Goal: Task Accomplishment & Management: Manage account settings

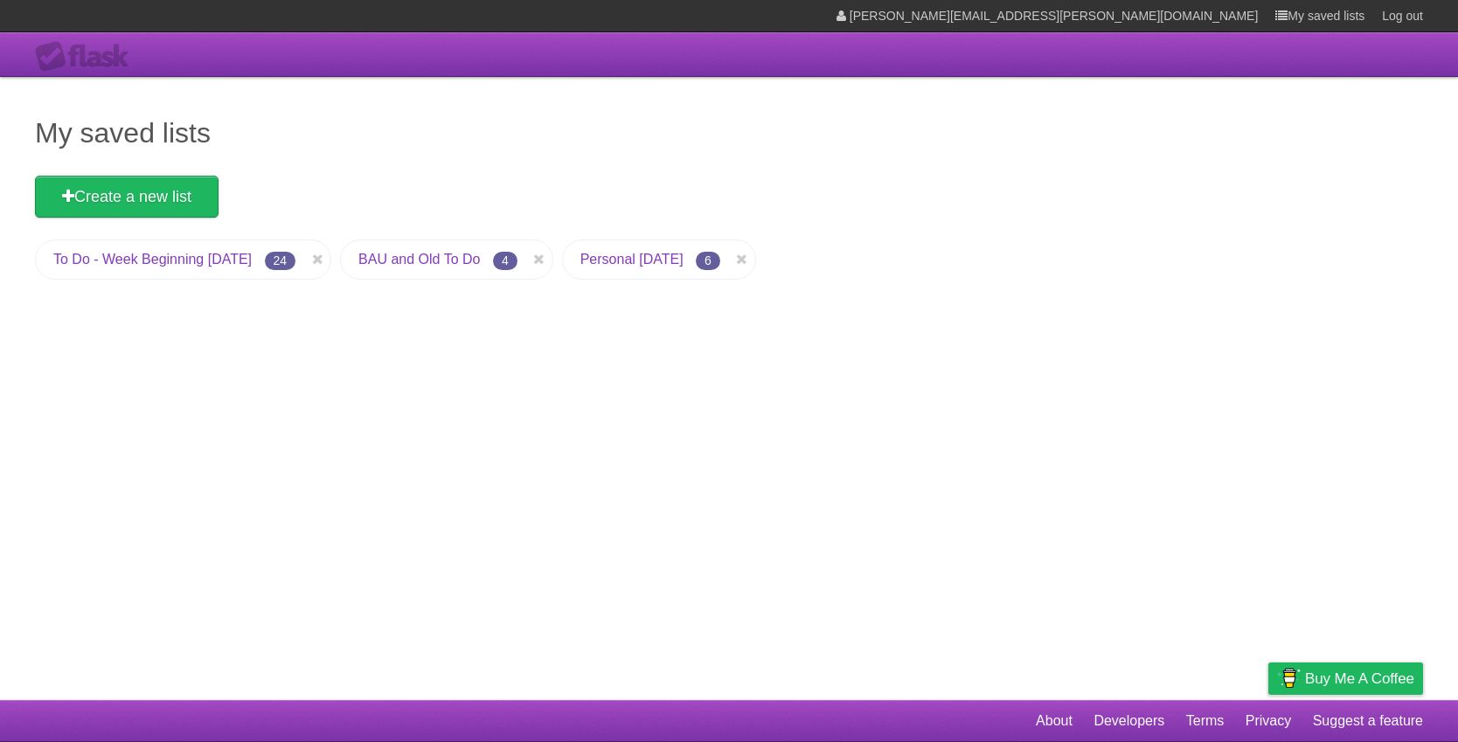
click at [196, 261] on link "To Do - Week Beginning [DATE]" at bounding box center [152, 259] width 198 height 15
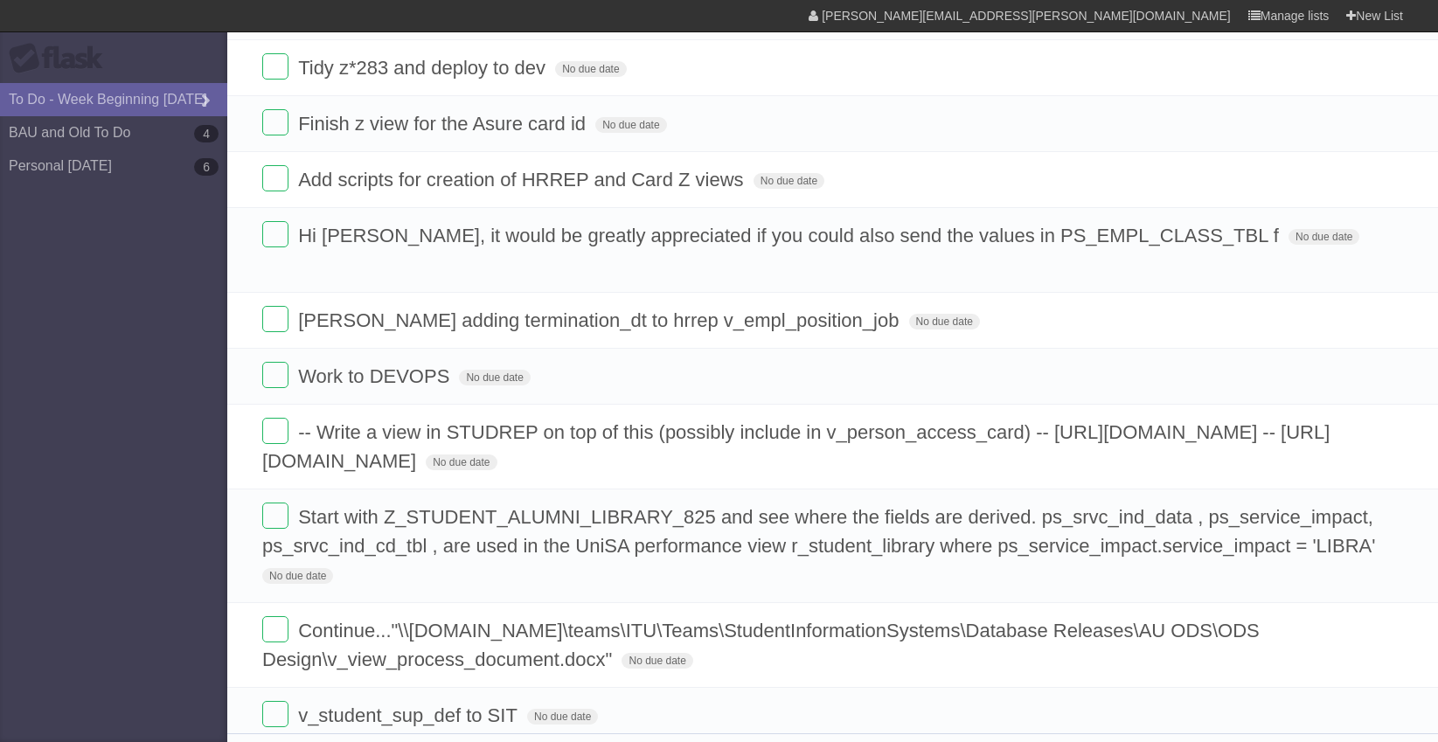
scroll to position [297, 0]
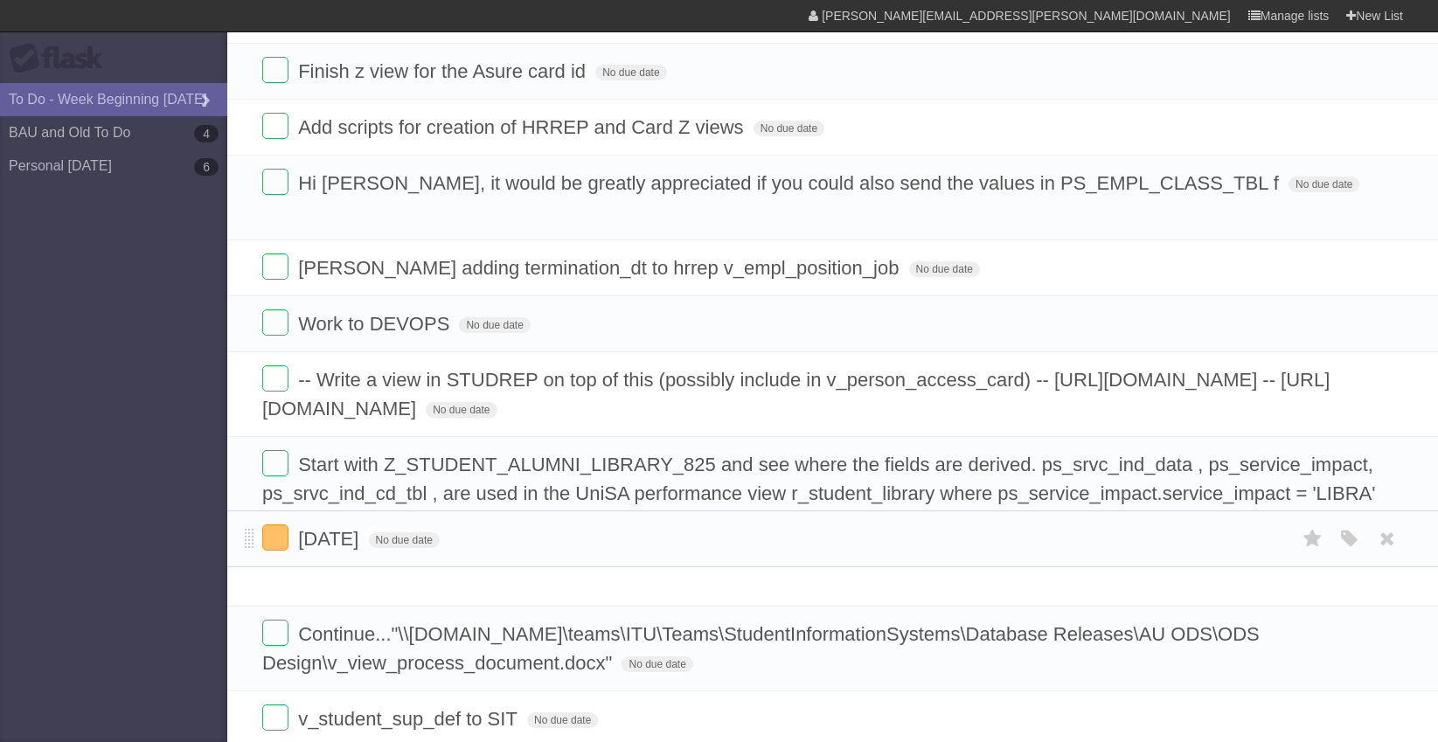
drag, startPoint x: 250, startPoint y: 175, endPoint x: 357, endPoint y: 539, distance: 379.7
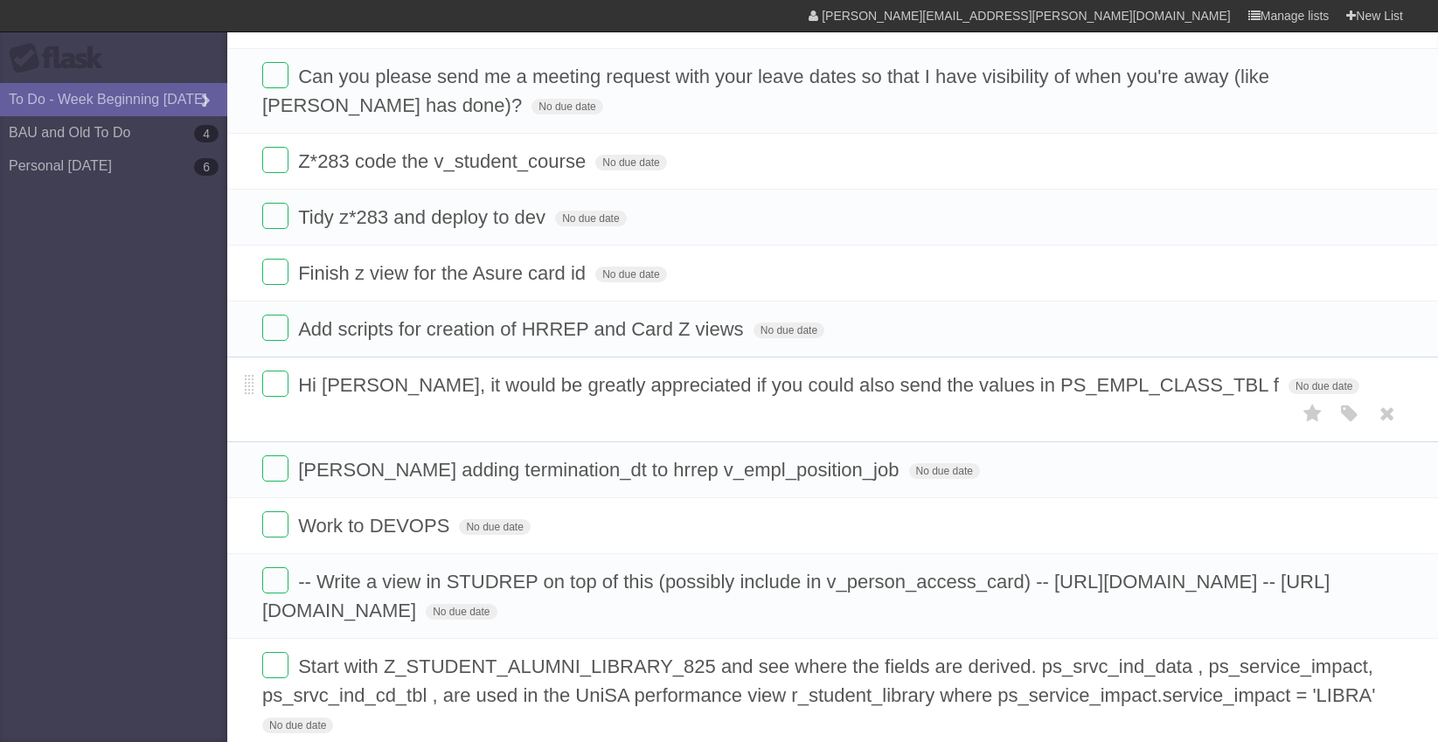
scroll to position [36, 0]
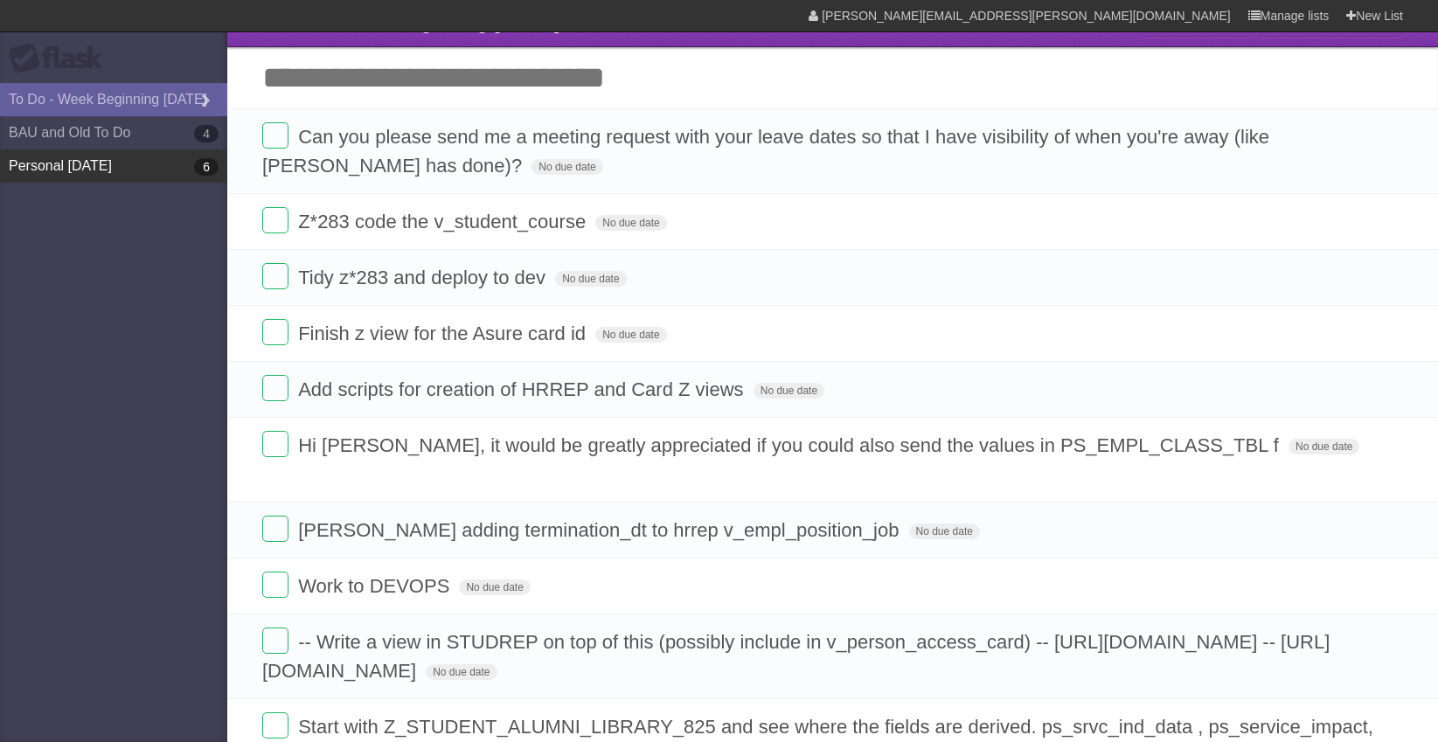
click at [167, 170] on link "Personal [DATE] 6" at bounding box center [113, 165] width 227 height 33
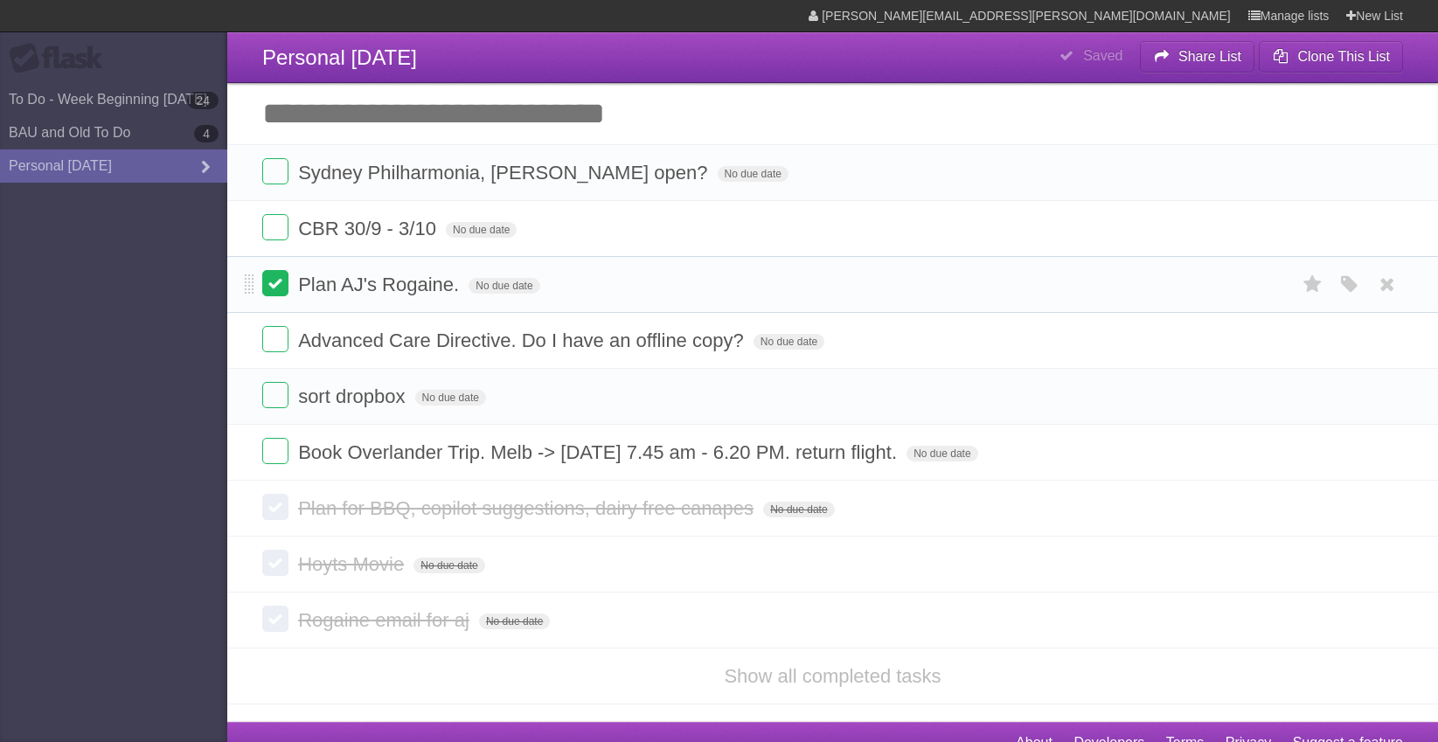
click at [267, 293] on label at bounding box center [275, 283] width 26 height 26
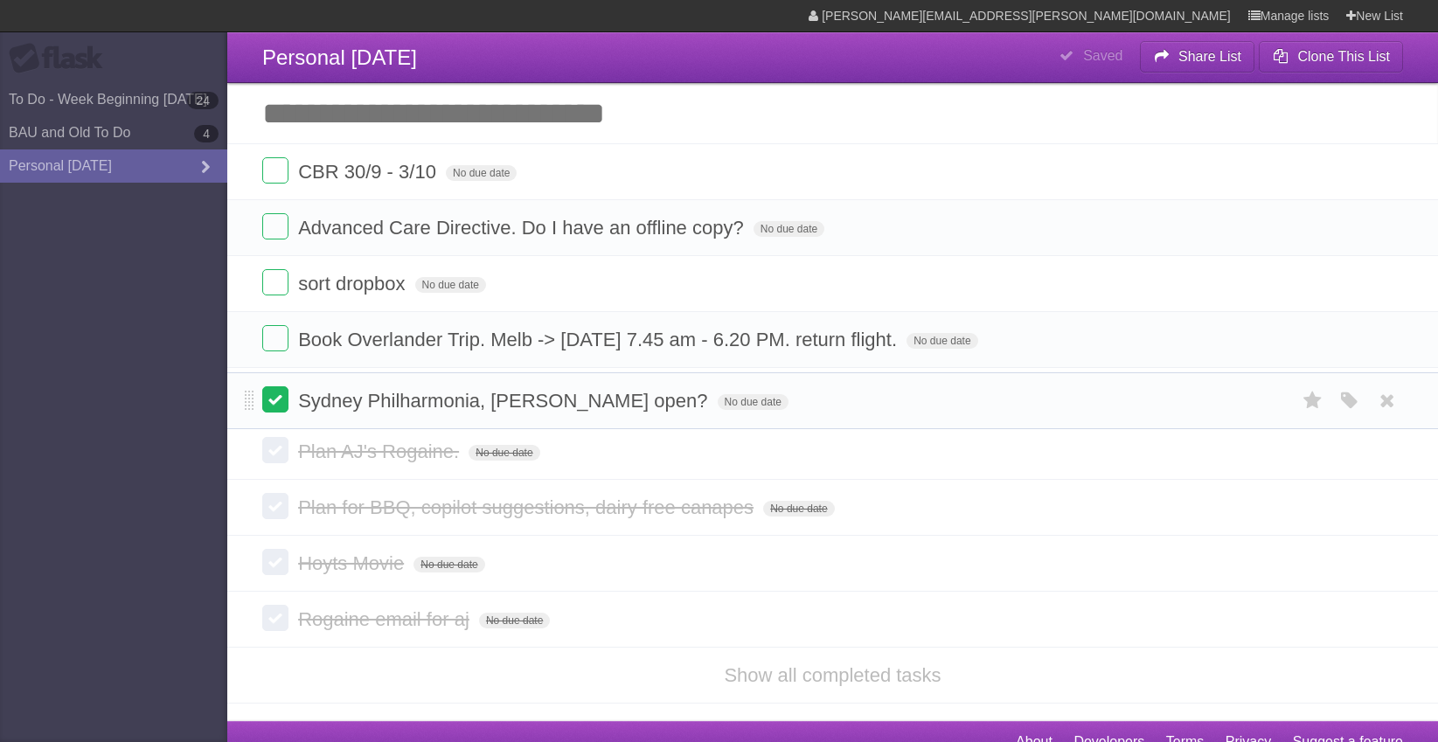
drag, startPoint x: 249, startPoint y: 179, endPoint x: 268, endPoint y: 405, distance: 227.1
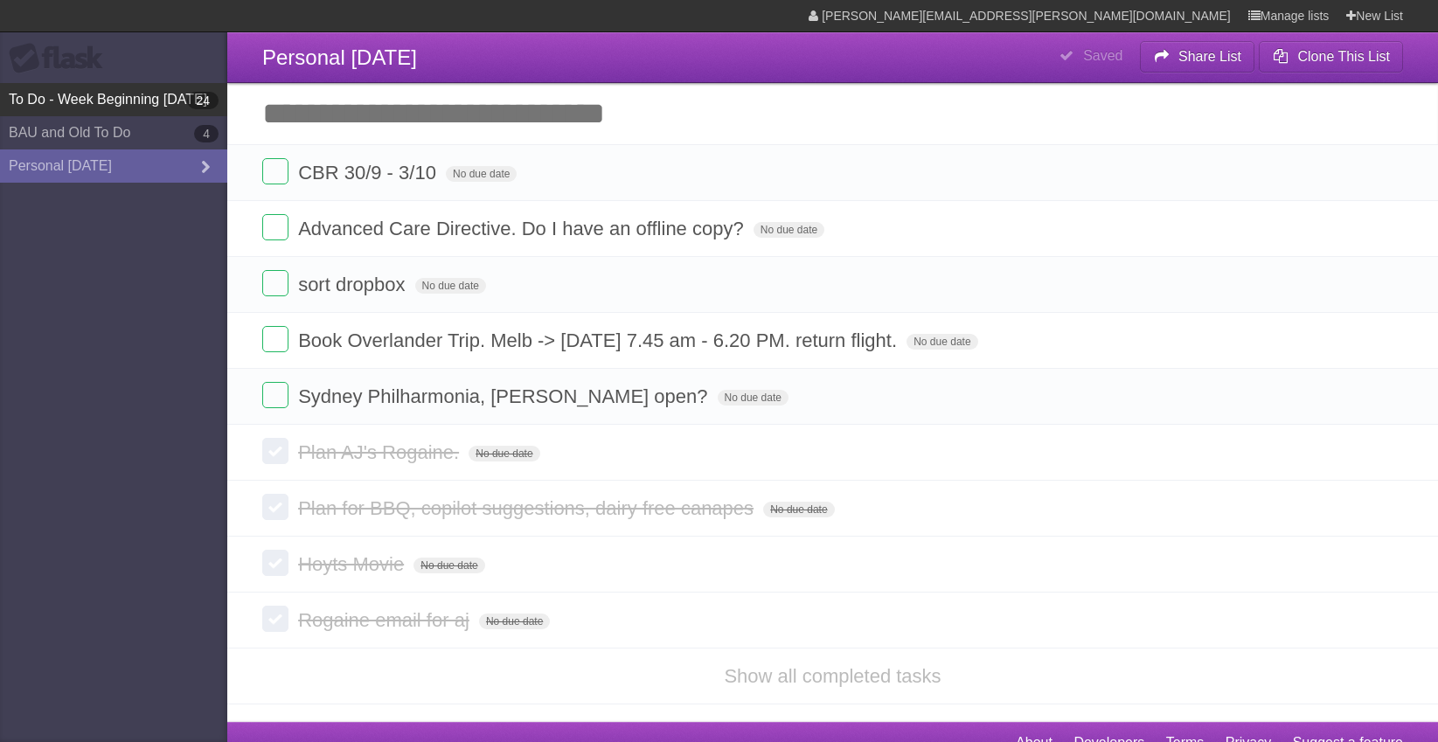
click at [56, 113] on link "To Do - Week Beginning [DATE]" at bounding box center [113, 99] width 227 height 33
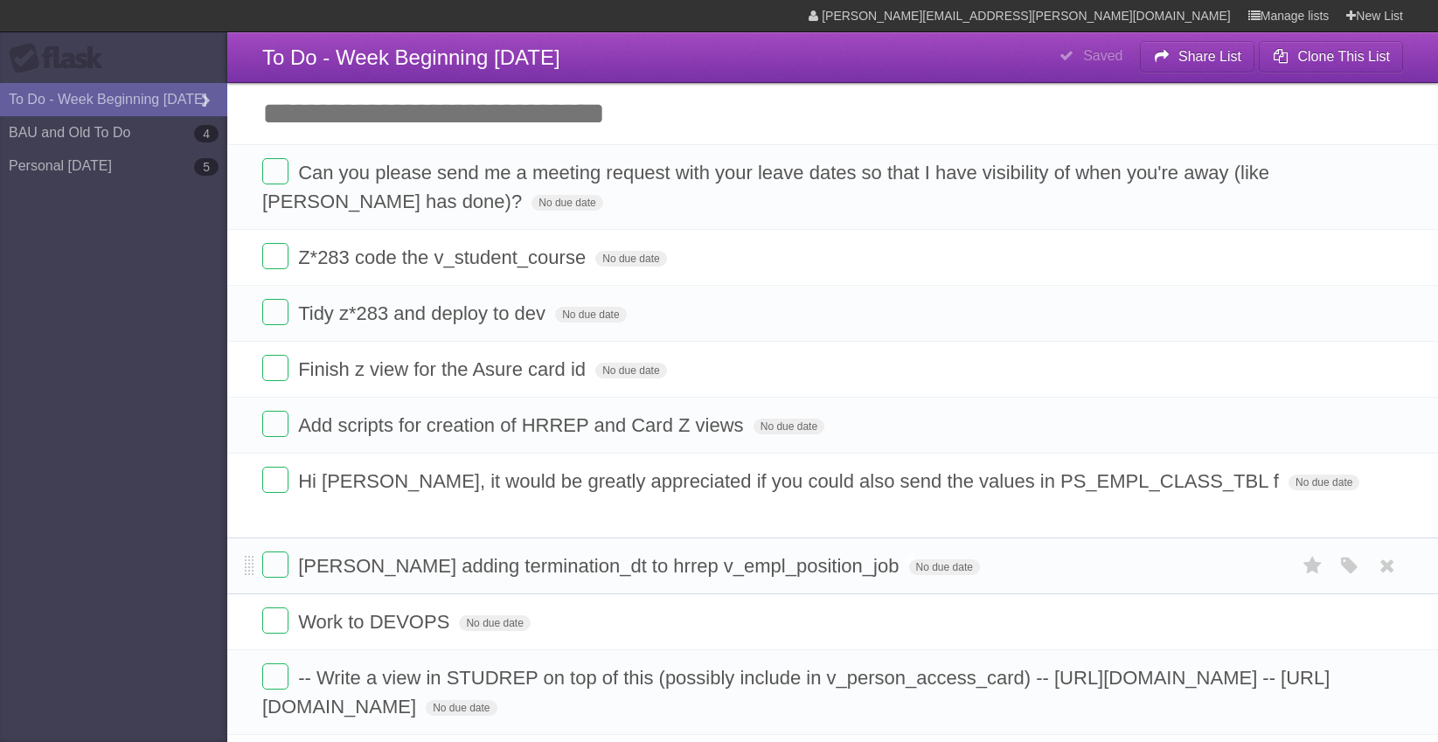
click at [584, 555] on span "[PERSON_NAME] adding termination_dt to hrrep v_empl_position_job" at bounding box center [600, 566] width 605 height 22
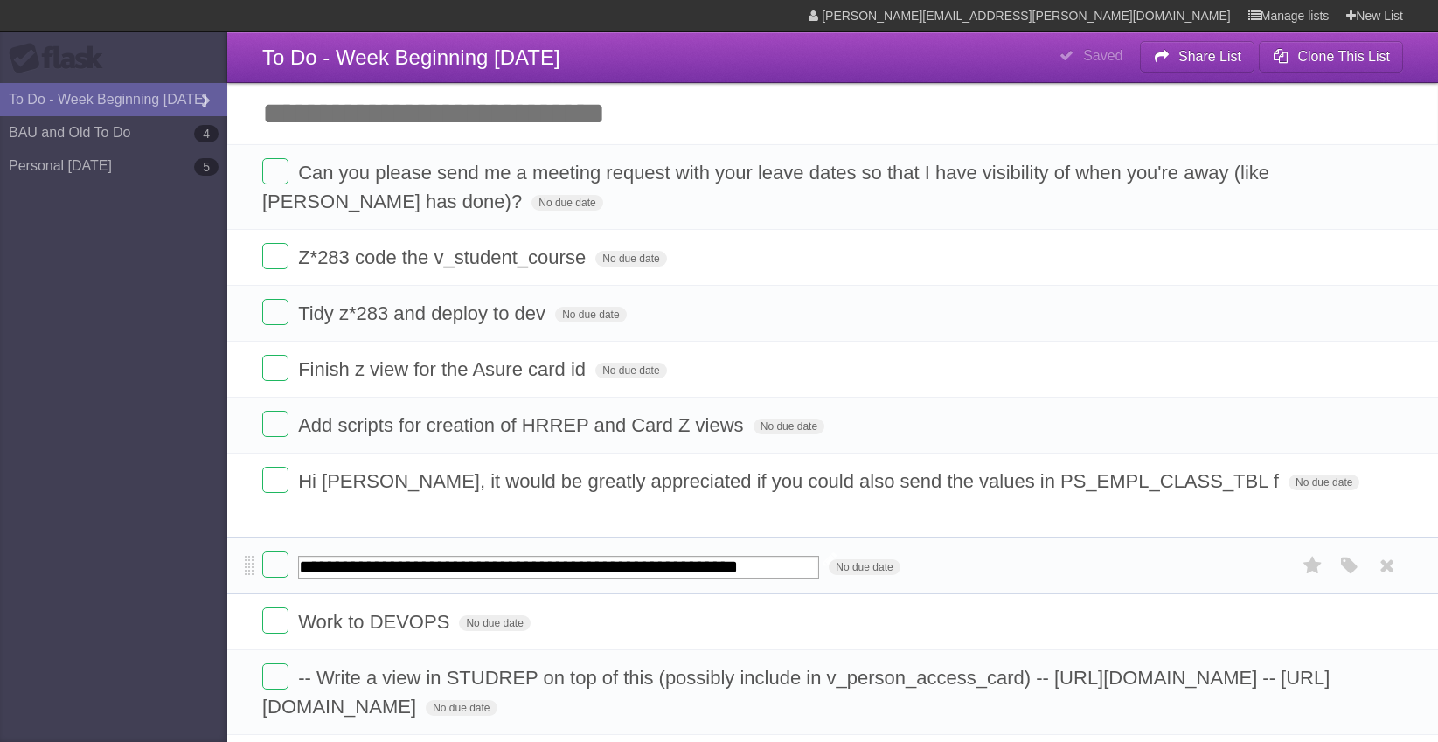
type input "**********"
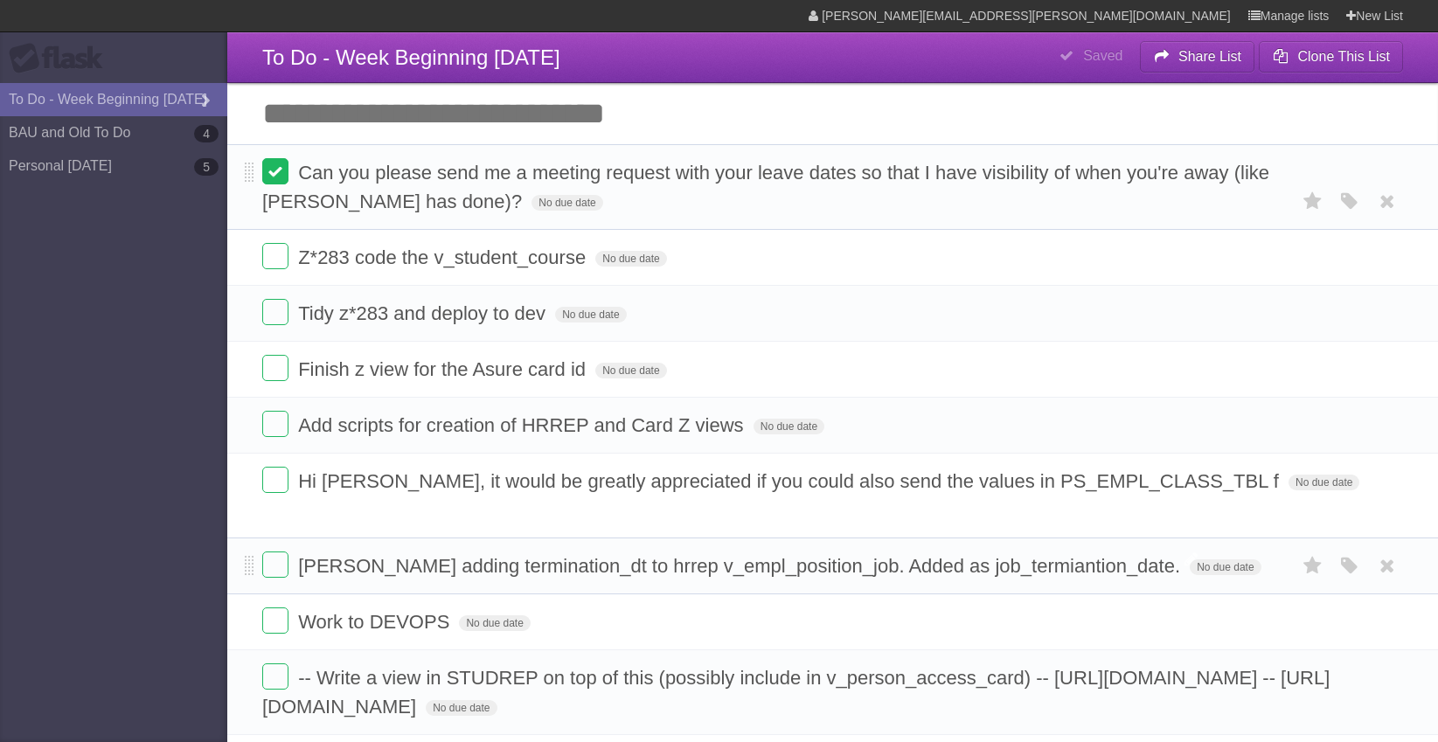
click at [288, 173] on label at bounding box center [275, 171] width 26 height 26
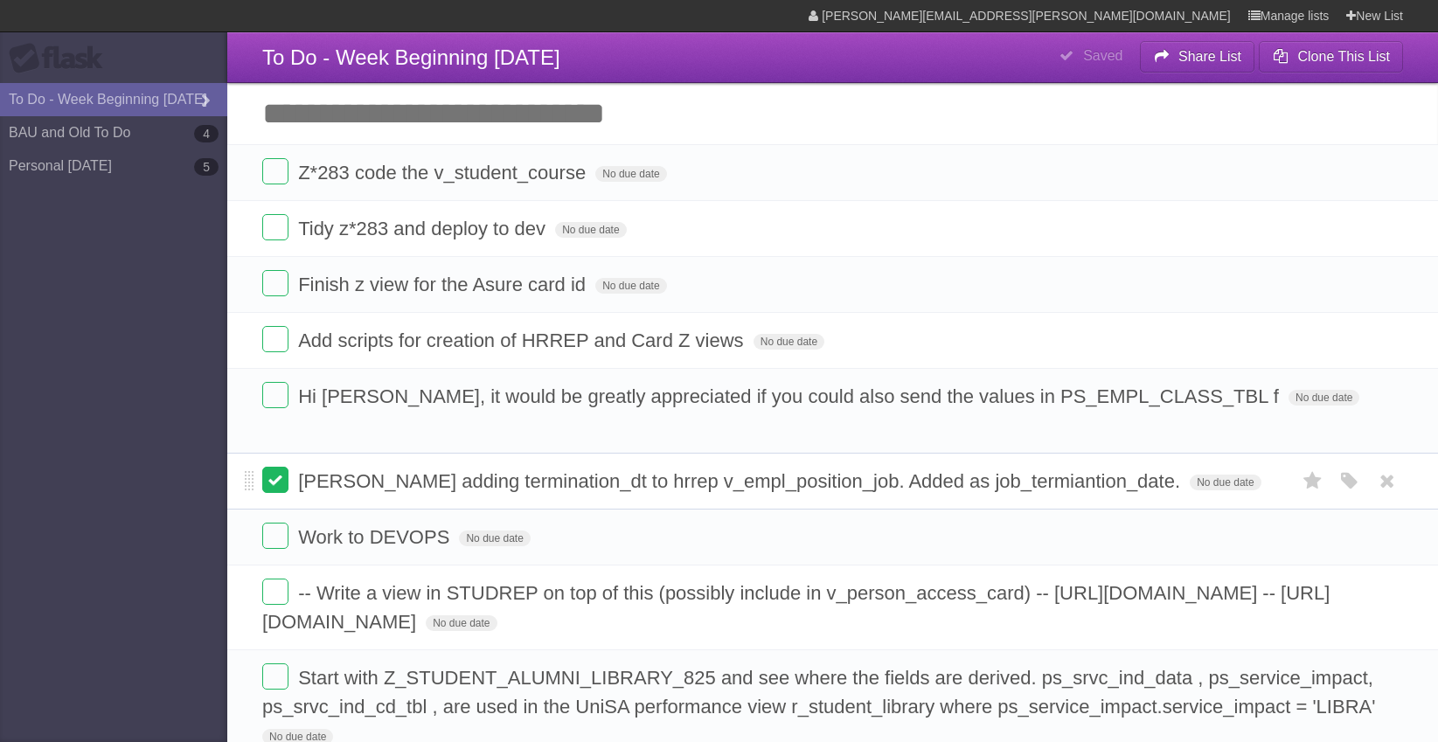
click at [273, 467] on label at bounding box center [275, 480] width 26 height 26
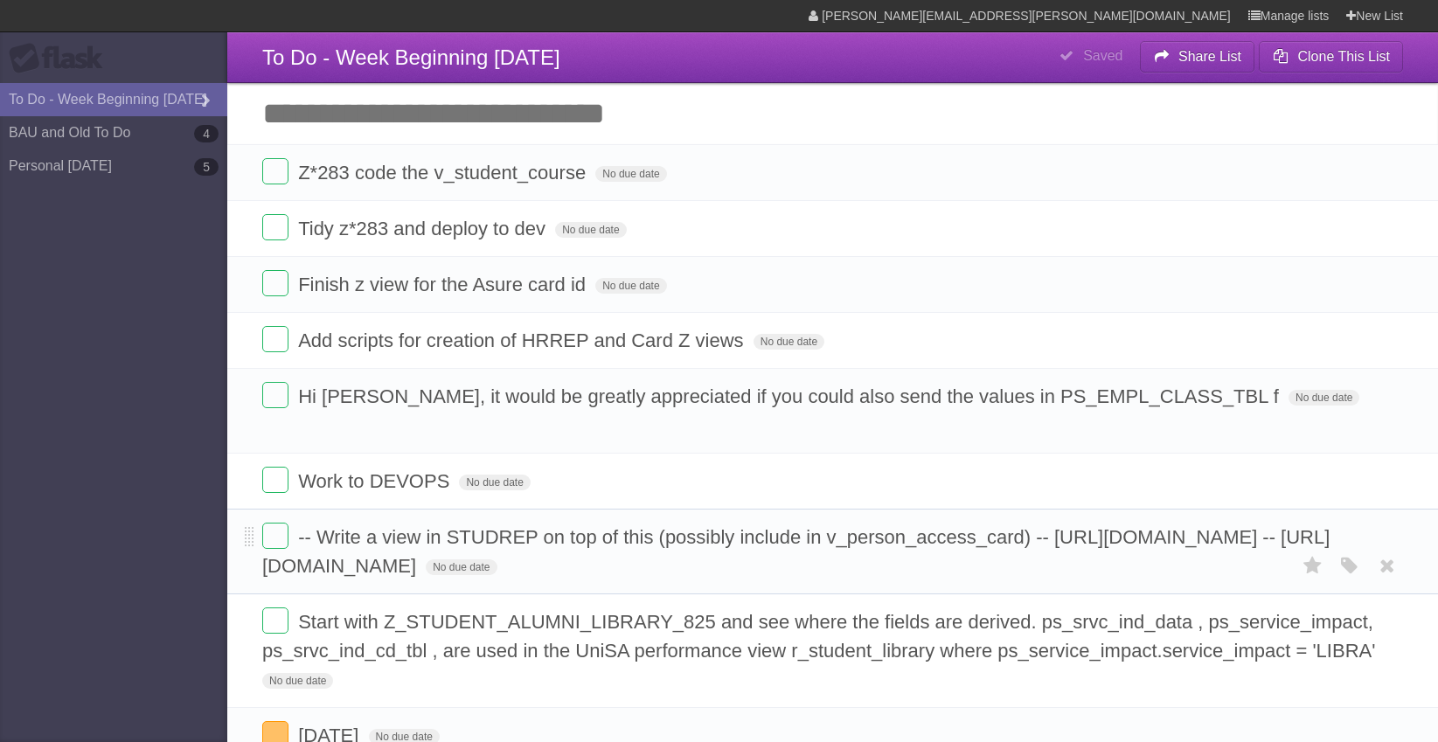
drag, startPoint x: 263, startPoint y: 538, endPoint x: 678, endPoint y: 551, distance: 415.3
click at [678, 551] on form "-- Write a view in STUDREP on top of this (possibly include in v_person_access_…" at bounding box center [832, 552] width 1140 height 58
drag, startPoint x: 678, startPoint y: 551, endPoint x: 650, endPoint y: 539, distance: 30.2
copy span "[URL][DOMAIN_NAME]"
drag, startPoint x: 709, startPoint y: 543, endPoint x: 1151, endPoint y: 551, distance: 442.3
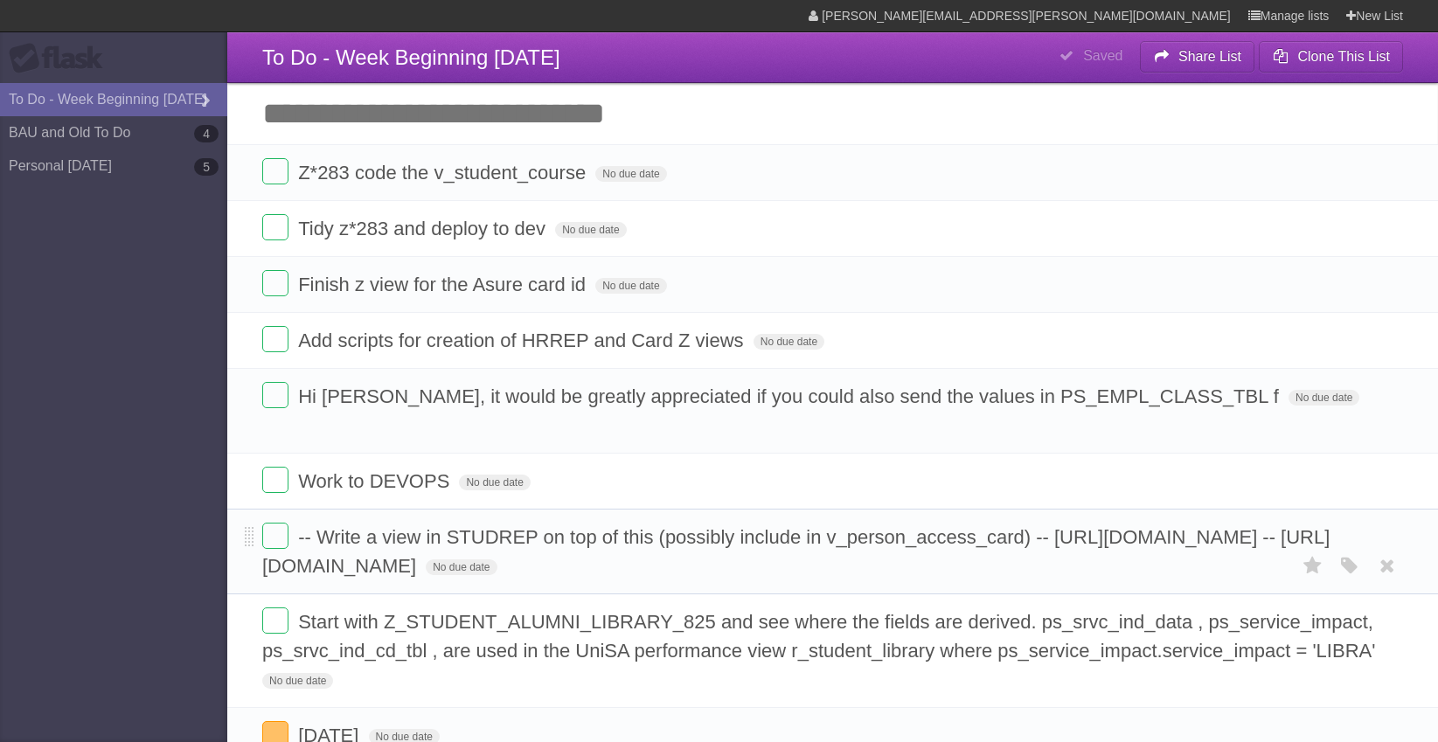
click at [1151, 551] on form "-- Write a view in STUDREP on top of this (possibly include in v_person_access_…" at bounding box center [832, 552] width 1140 height 58
copy span "[URL][DOMAIN_NAME]"
click at [280, 523] on label at bounding box center [275, 536] width 26 height 26
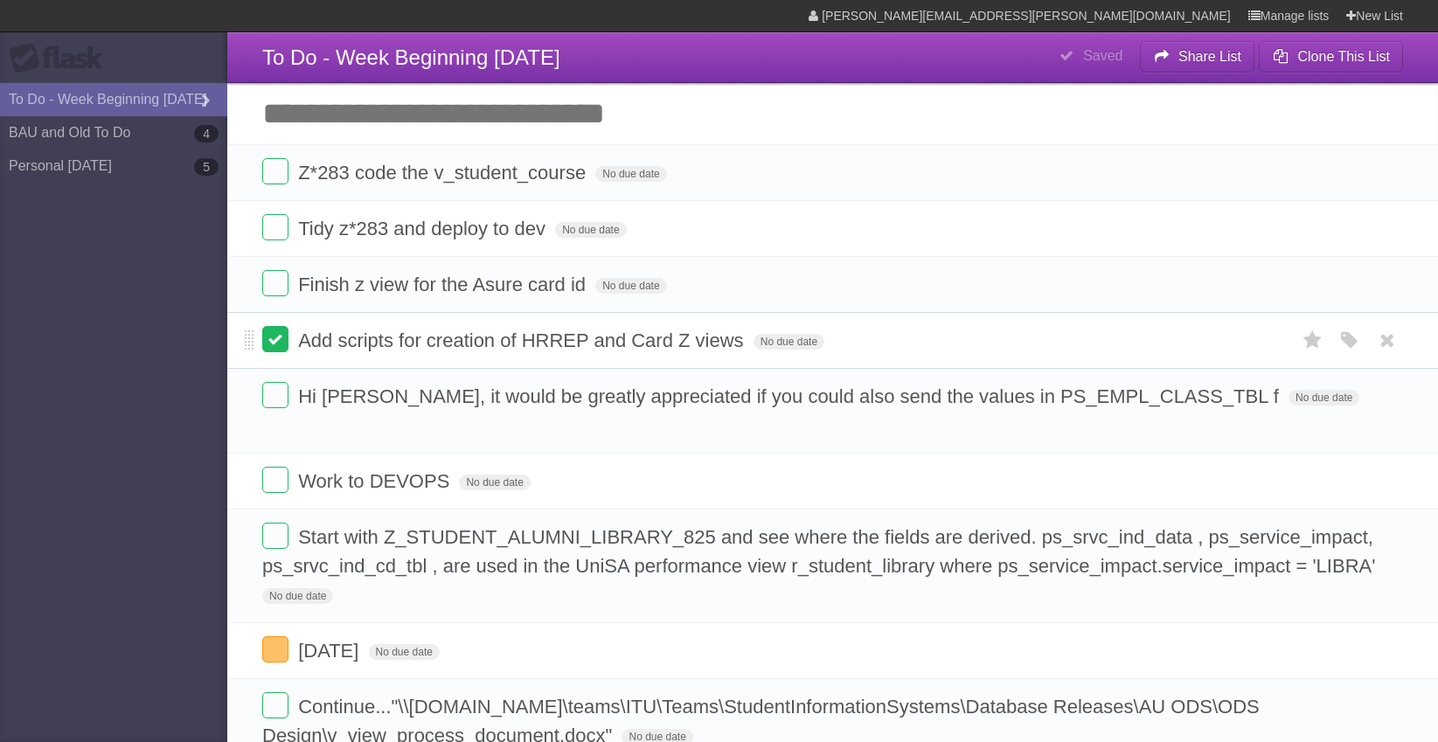
click at [271, 340] on label at bounding box center [275, 339] width 26 height 26
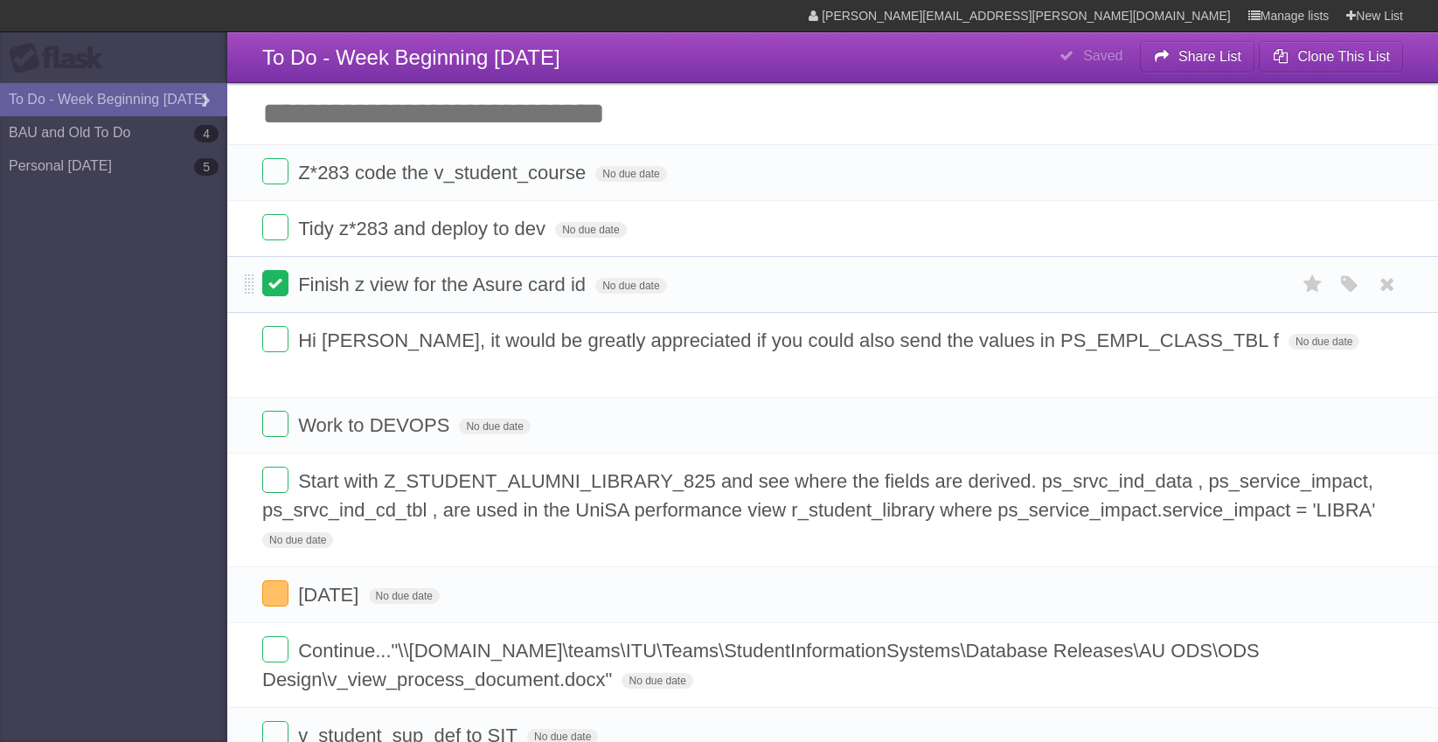
click at [275, 286] on label at bounding box center [275, 283] width 26 height 26
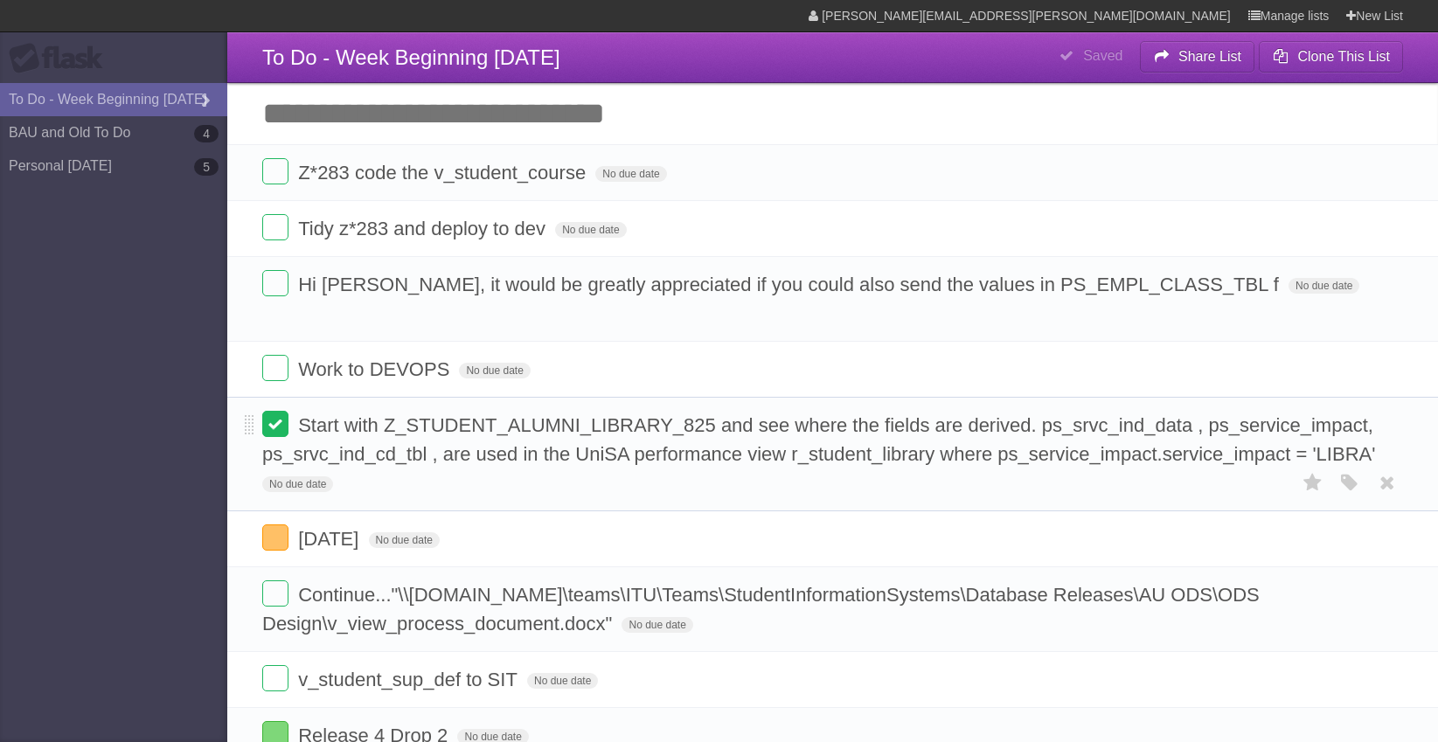
click at [282, 411] on label at bounding box center [275, 424] width 26 height 26
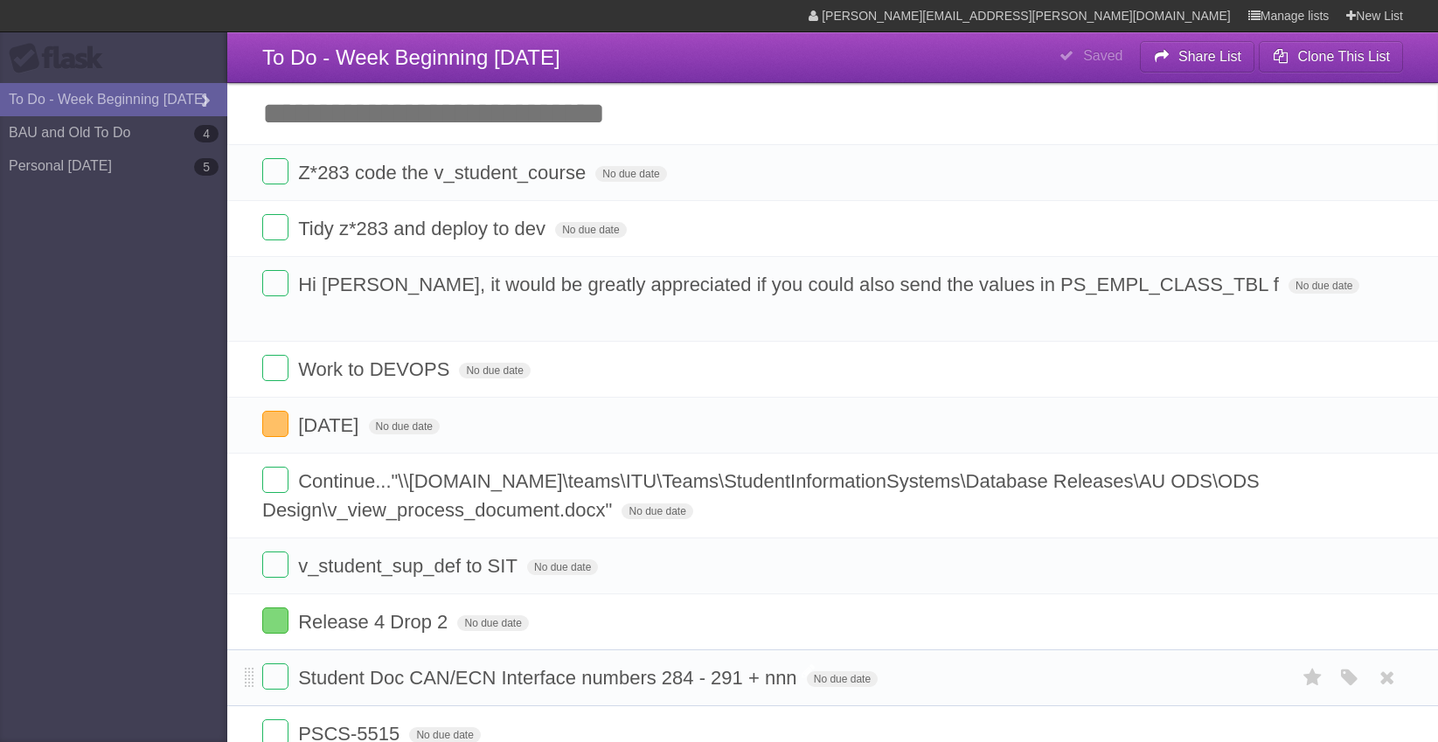
click at [688, 667] on span "Student Doc CAN/ECN Interface numbers 284 - 291 + nnn" at bounding box center [549, 678] width 502 height 22
click at [696, 668] on input "**********" at bounding box center [553, 679] width 511 height 23
type input "**********"
click at [660, 607] on form "Release 4 Drop 2 No due date White Red Blue Green Purple Orange" at bounding box center [832, 621] width 1140 height 29
click at [349, 414] on span "[DATE]" at bounding box center [330, 425] width 65 height 22
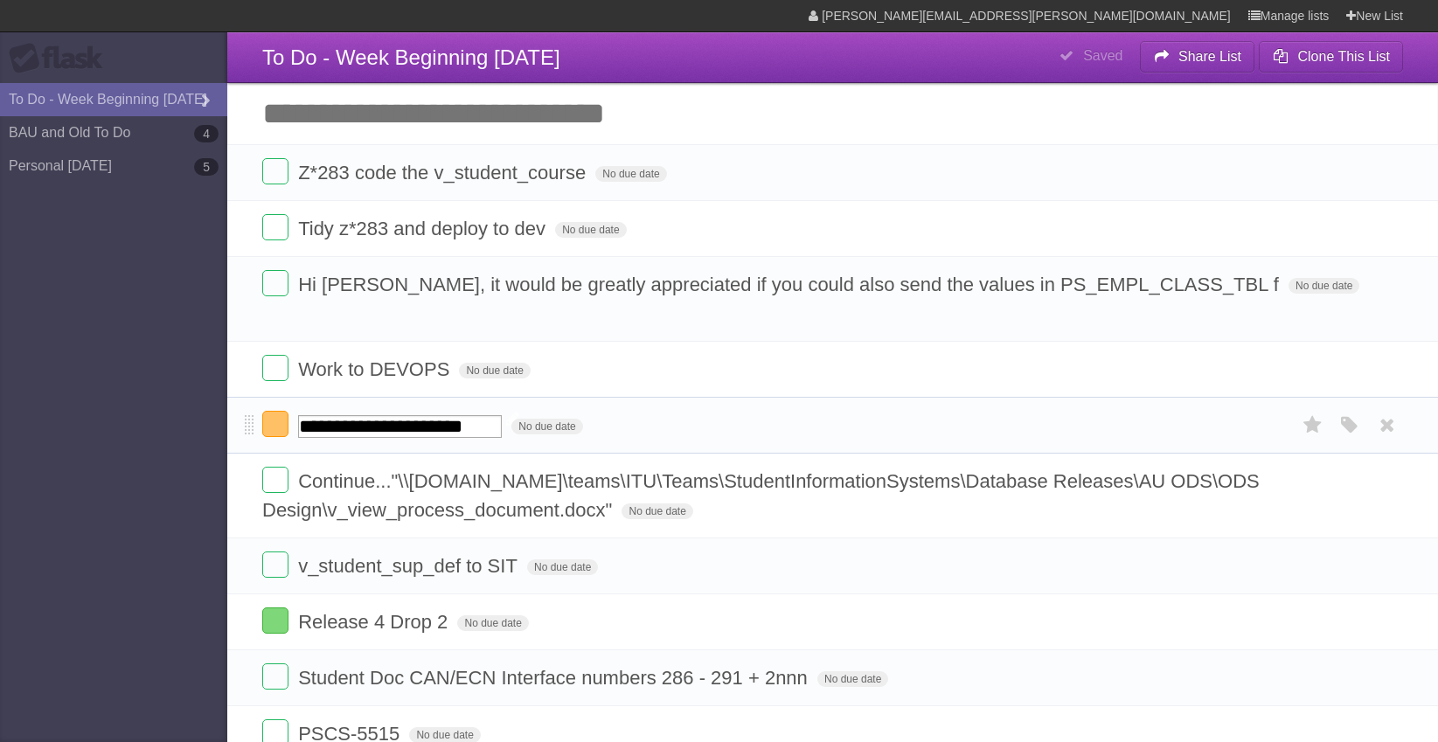
click at [370, 415] on input "**********" at bounding box center [400, 426] width 204 height 23
type input "**********"
click at [655, 355] on form "Work to DEVOPS No due date White Red Blue Green Purple Orange" at bounding box center [832, 369] width 1140 height 29
click at [270, 290] on label at bounding box center [275, 283] width 26 height 26
